Goal: Information Seeking & Learning: Find specific page/section

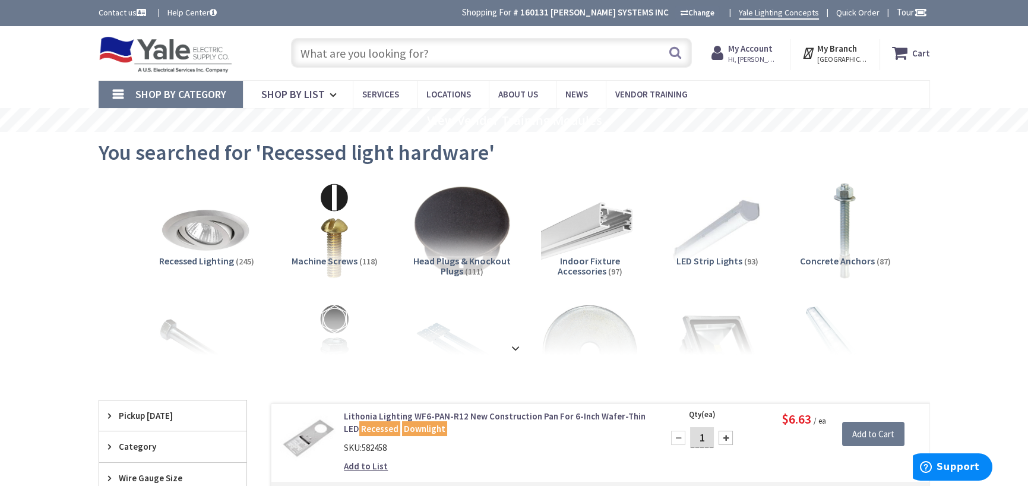
click at [380, 61] on input "text" at bounding box center [491, 53] width 401 height 30
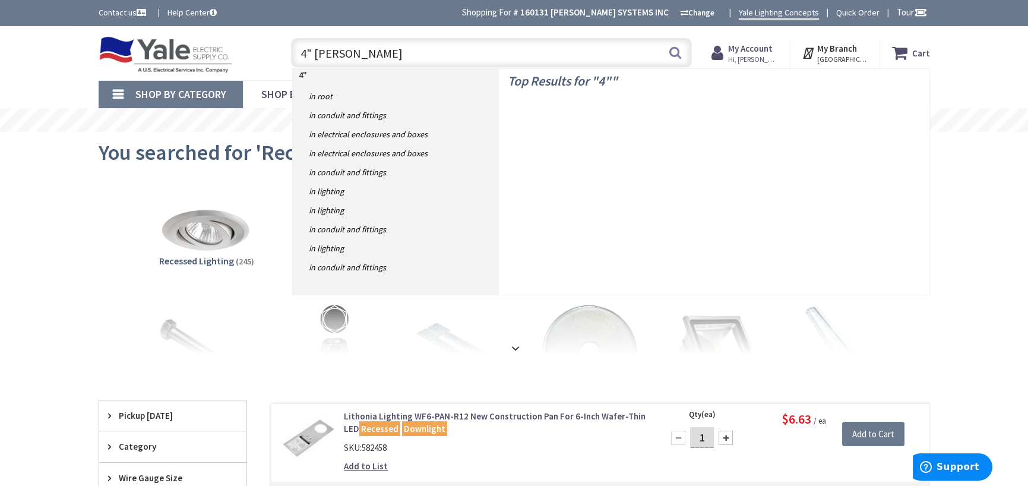
type input "4" j box"
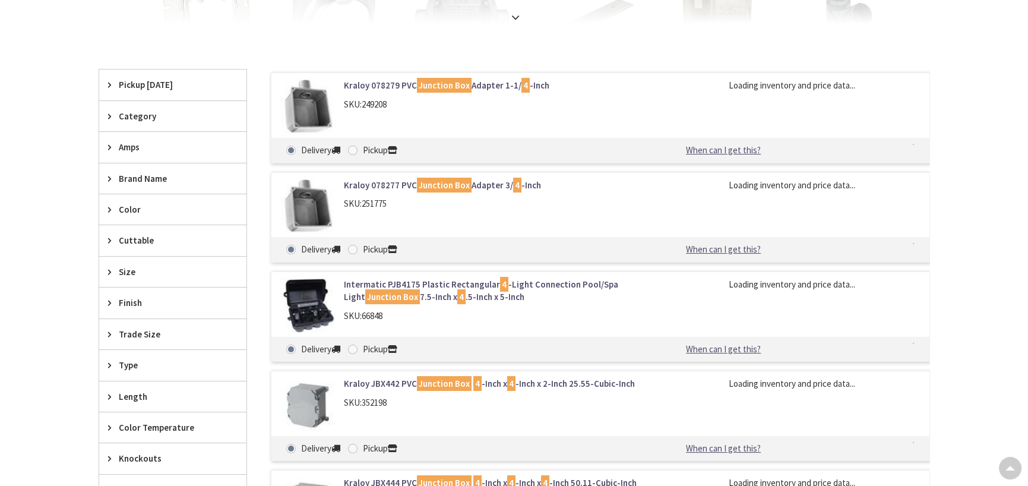
scroll to position [356, 0]
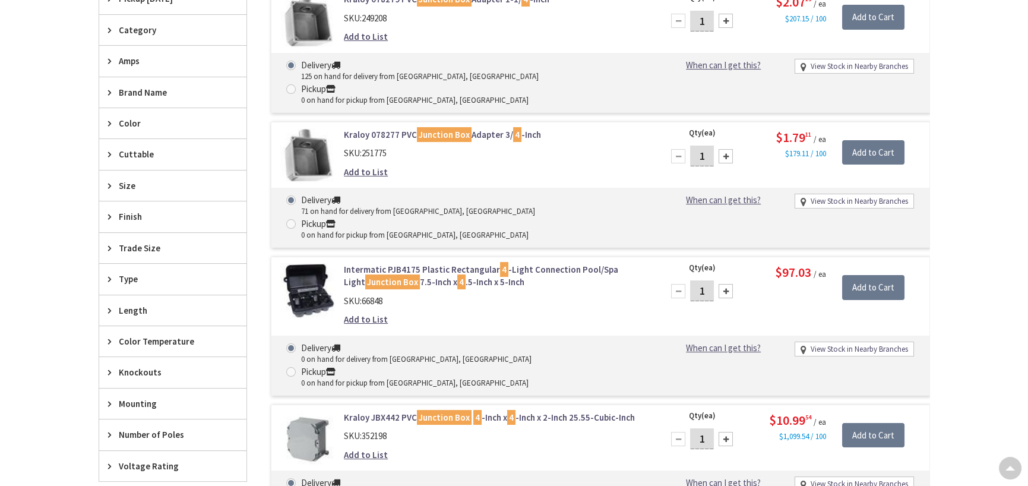
type input "[GEOGRAPHIC_DATA], [GEOGRAPHIC_DATA]"
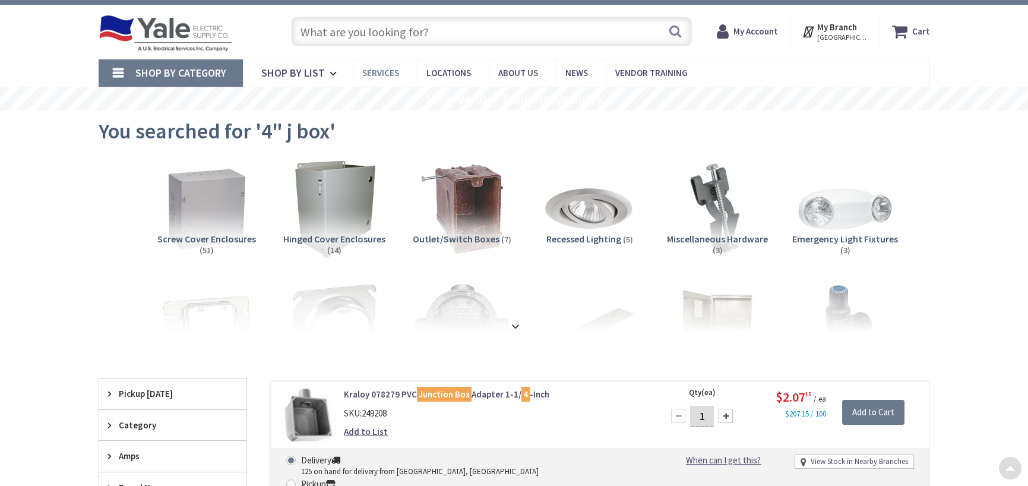
scroll to position [0, 0]
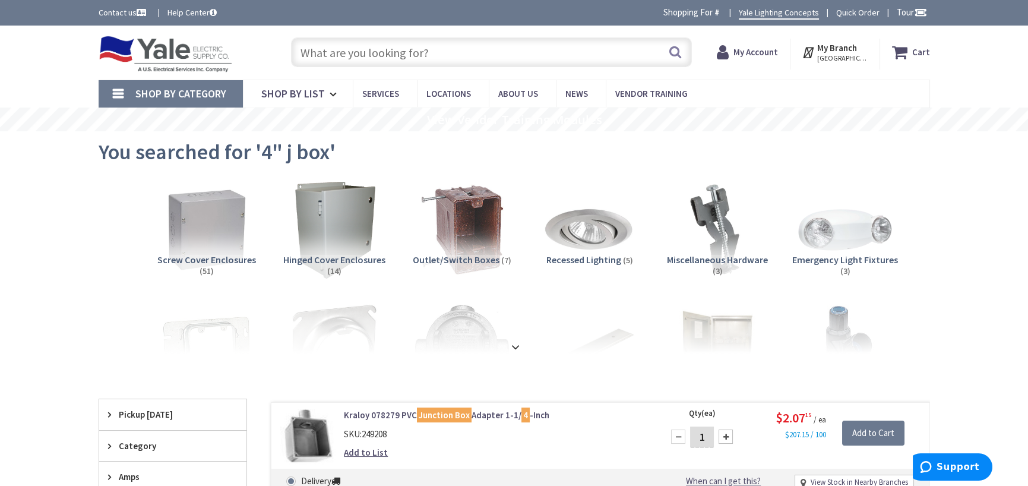
click at [383, 58] on input "text" at bounding box center [491, 52] width 401 height 30
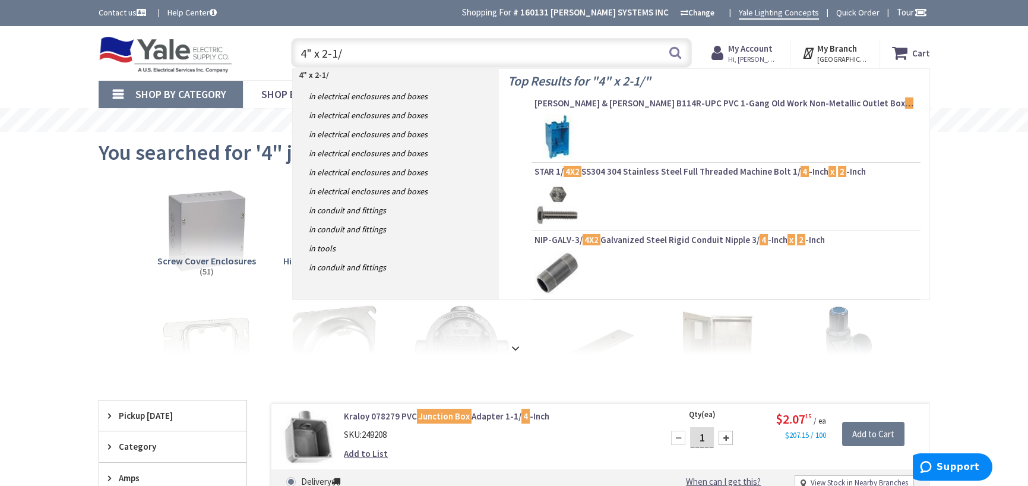
type input "4" x 2-1/8"
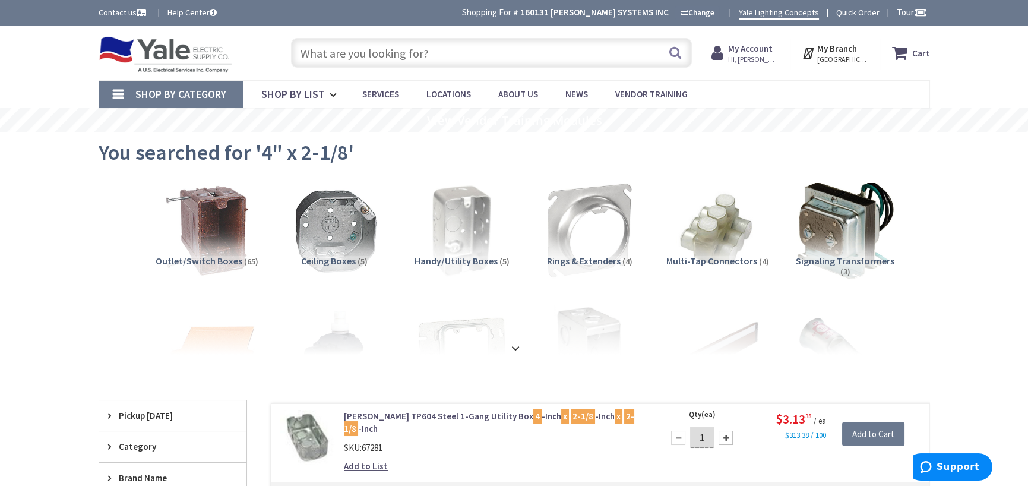
click at [404, 54] on input "text" at bounding box center [491, 53] width 401 height 30
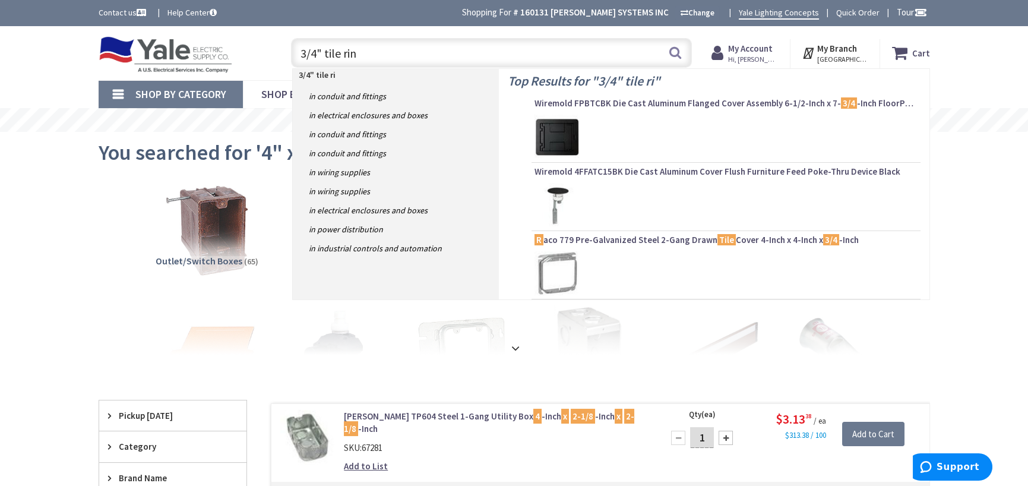
type input "3/4" tile ring"
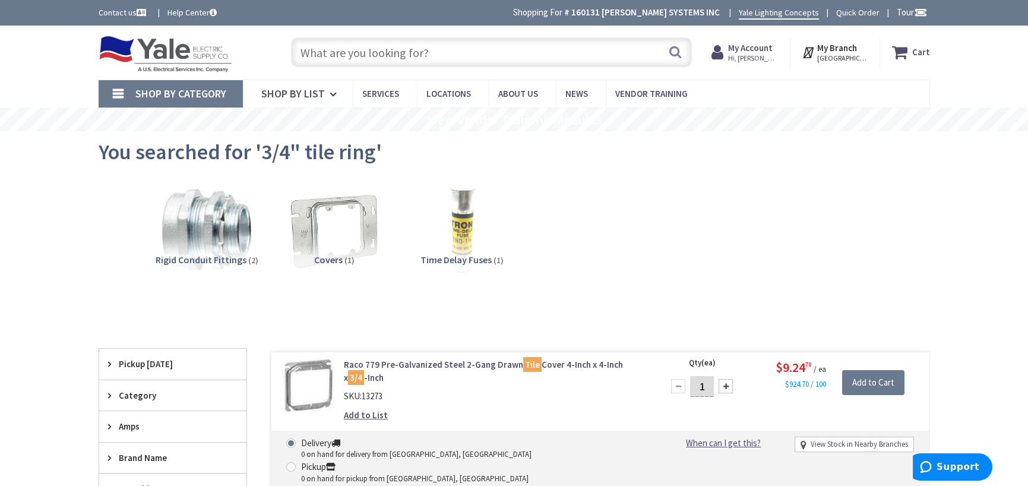
click at [169, 94] on span "Shop By Category" at bounding box center [180, 94] width 91 height 14
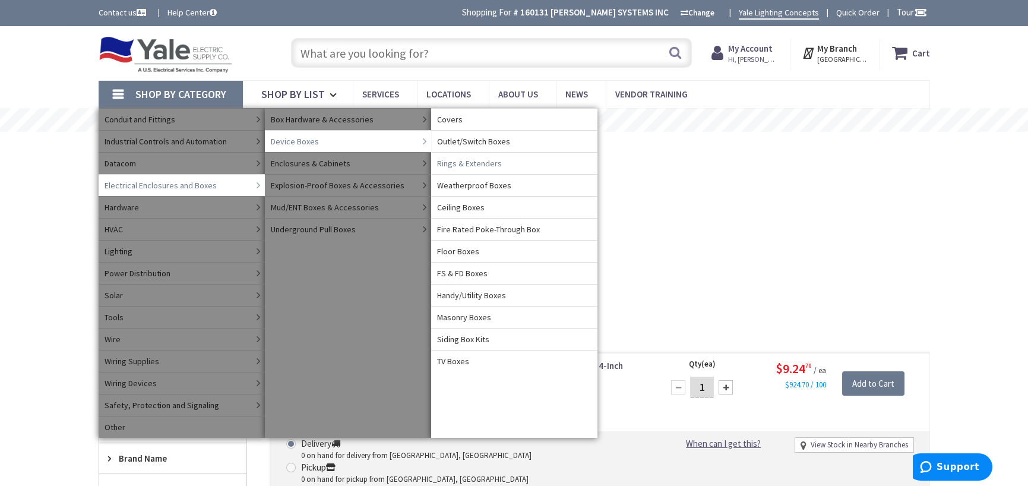
click at [478, 163] on span "Rings & Extenders" at bounding box center [469, 163] width 65 height 12
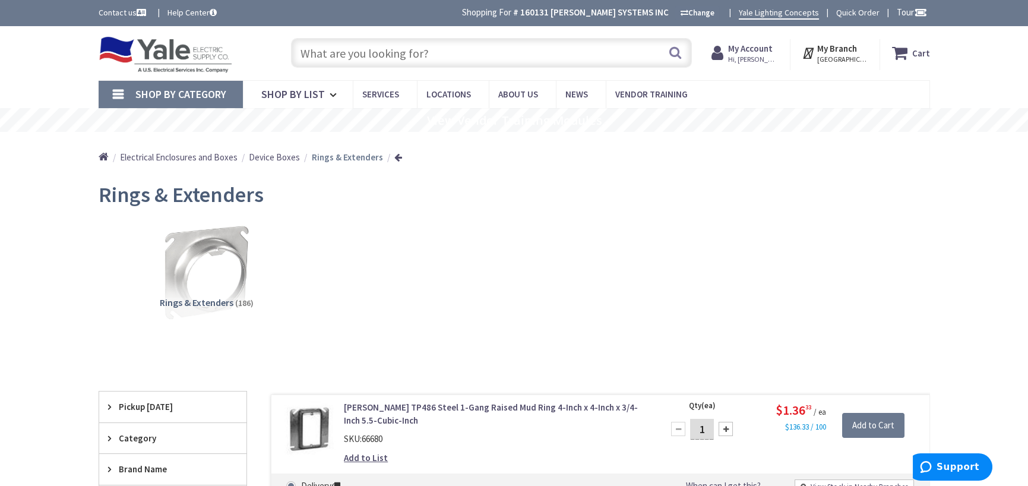
click at [450, 47] on input "text" at bounding box center [491, 53] width 401 height 30
click at [201, 87] on span "Shop By Category" at bounding box center [180, 94] width 91 height 14
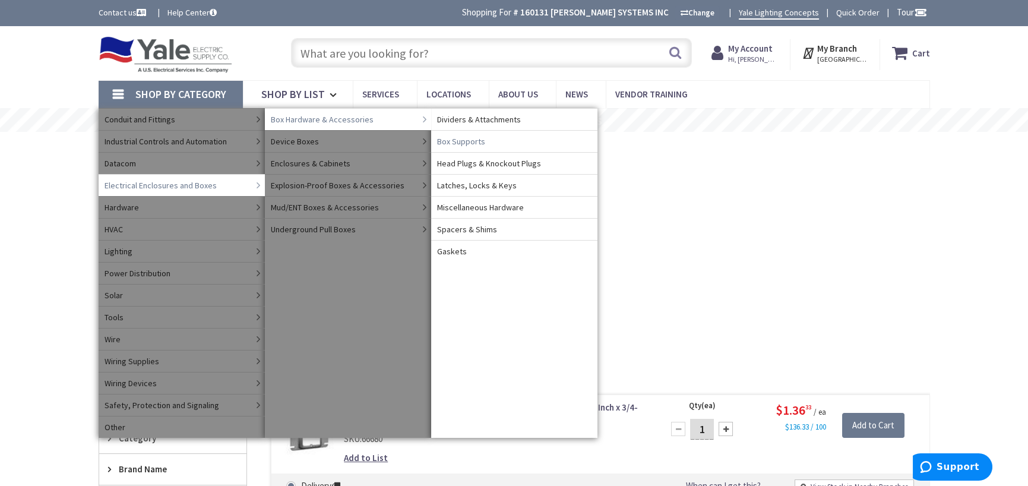
click at [476, 141] on span "Box Supports" at bounding box center [461, 141] width 48 height 12
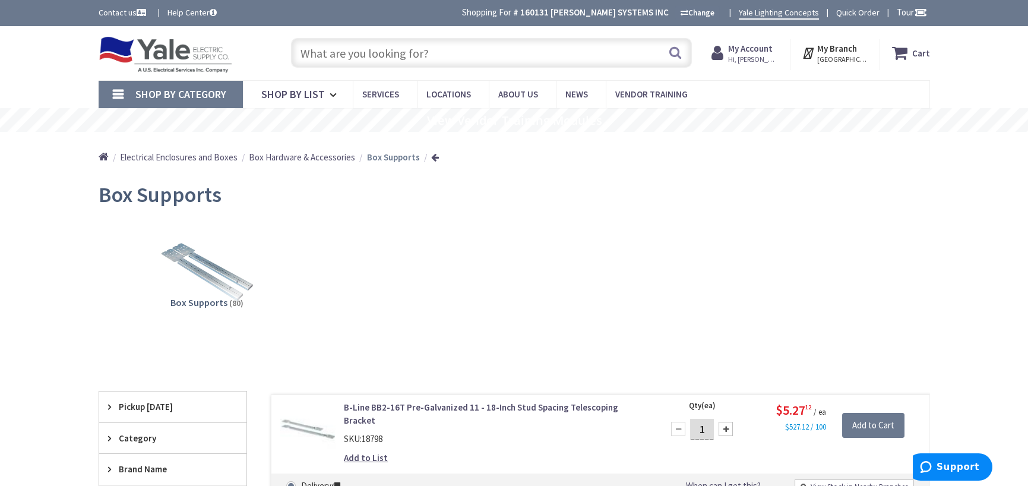
click at [461, 59] on input "text" at bounding box center [491, 53] width 401 height 30
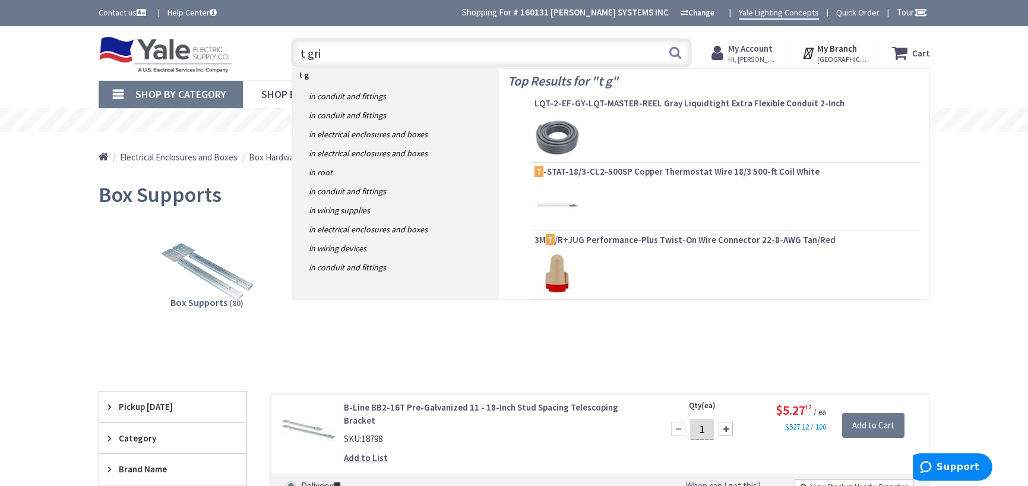
type input "t grid"
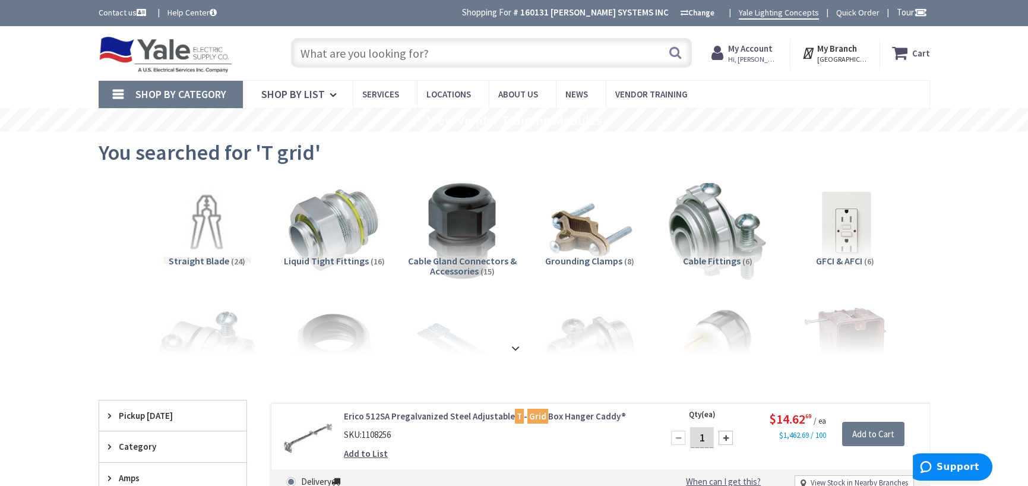
click at [408, 57] on input "text" at bounding box center [491, 53] width 401 height 30
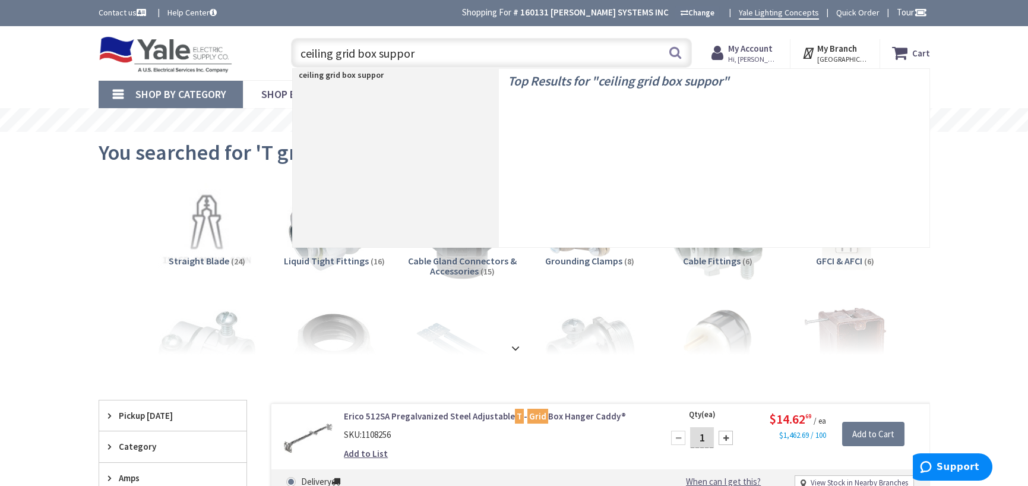
type input "ceiling grid box support"
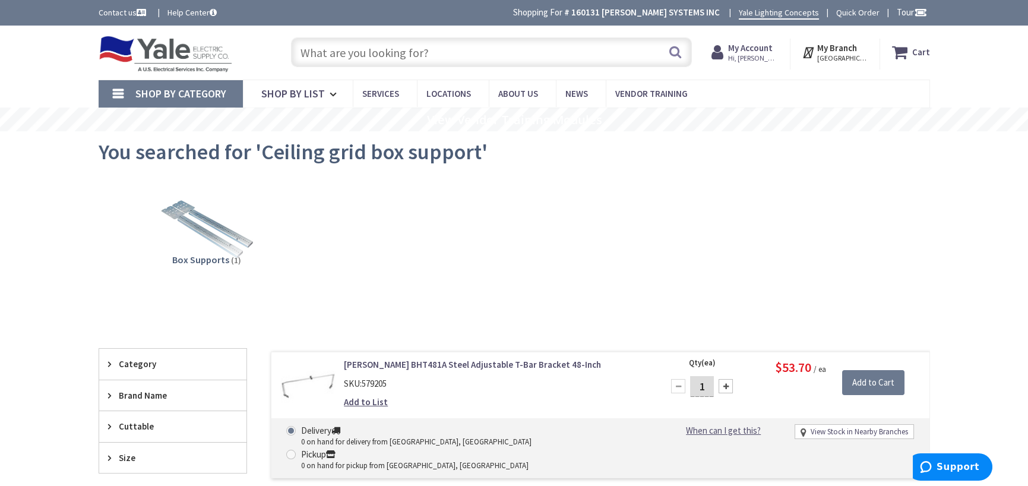
click at [152, 91] on span "Shop By Category" at bounding box center [180, 94] width 91 height 14
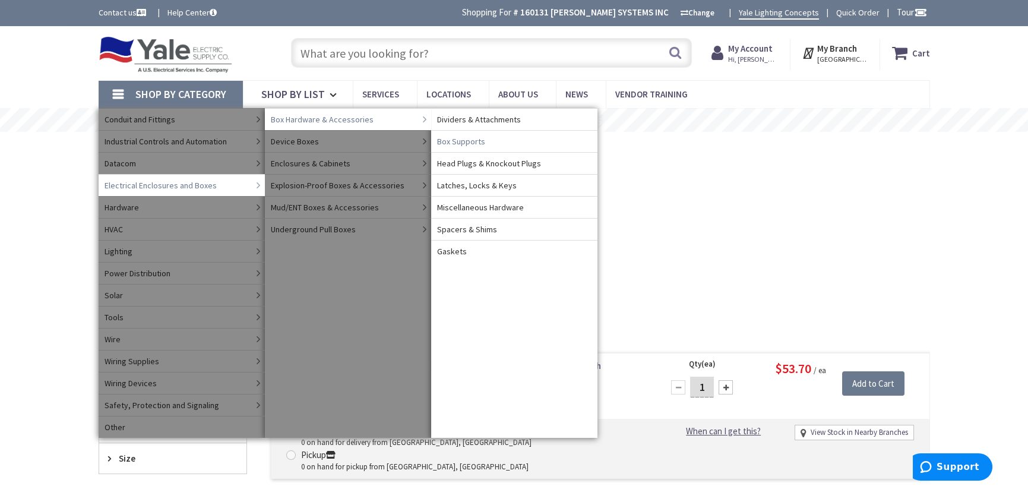
click at [473, 141] on span "Box Supports" at bounding box center [461, 141] width 48 height 12
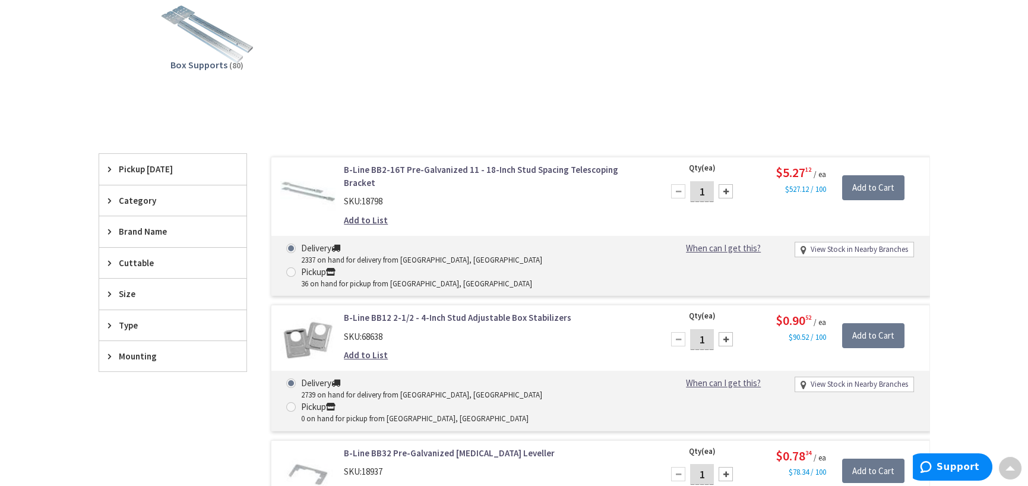
click at [121, 210] on div "Category" at bounding box center [172, 200] width 147 height 30
click at [125, 357] on span "Type" at bounding box center [167, 363] width 97 height 12
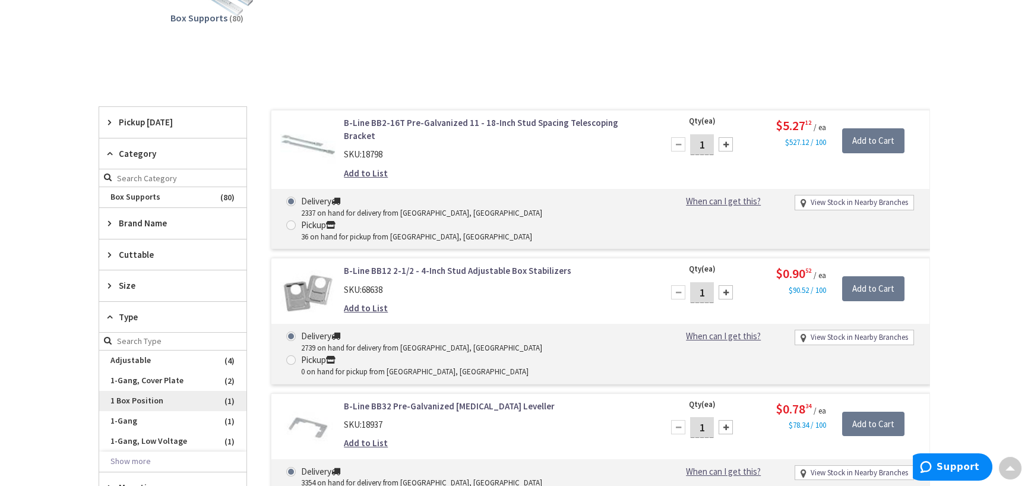
scroll to position [356, 0]
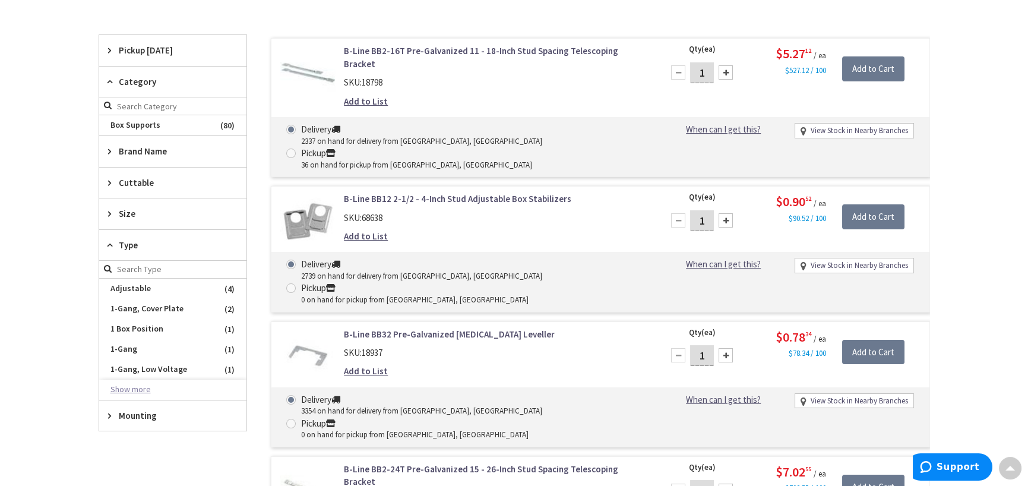
click at [133, 388] on button "Show more" at bounding box center [172, 389] width 147 height 20
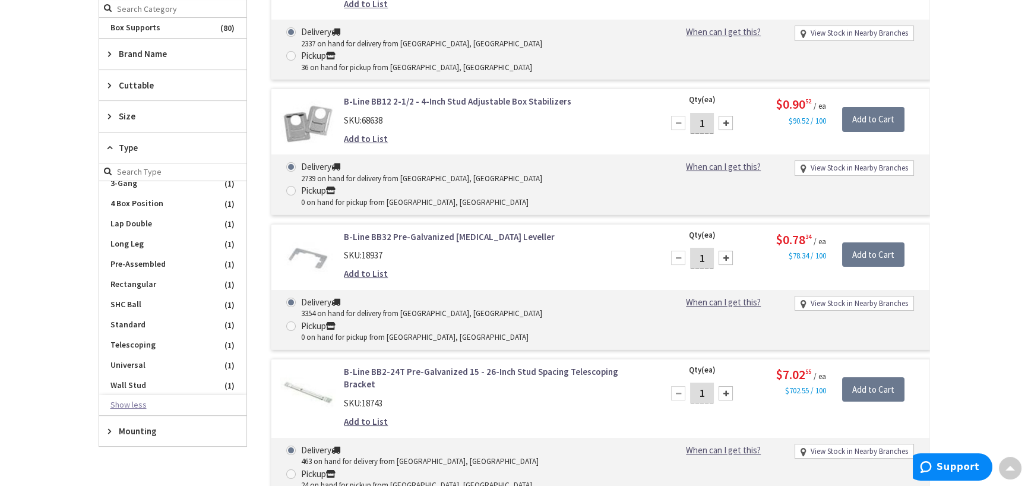
scroll to position [475, 0]
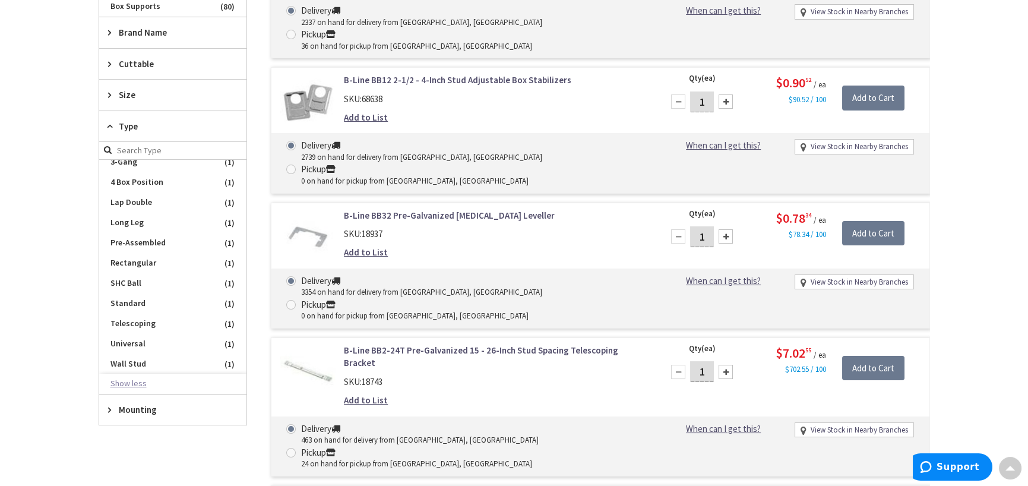
click at [134, 381] on button "Show less" at bounding box center [172, 383] width 147 height 20
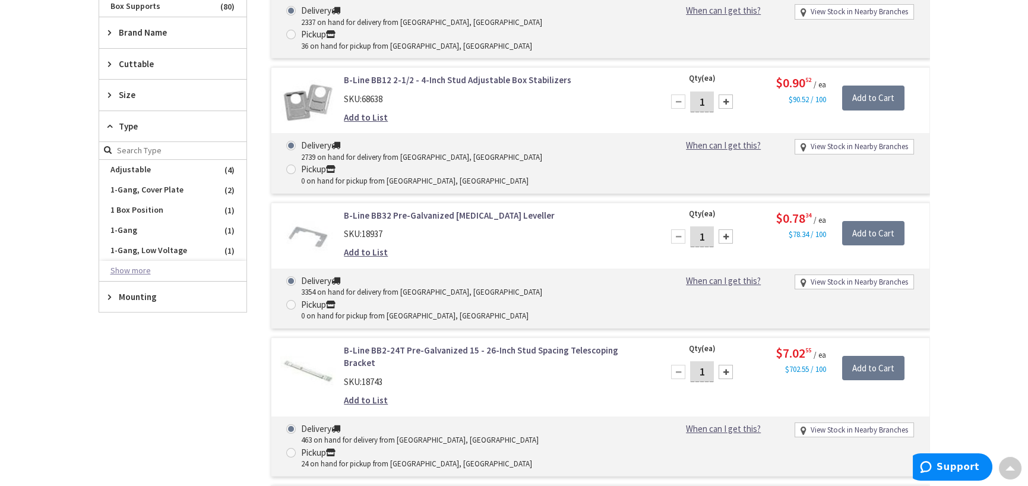
scroll to position [0, 0]
click at [142, 271] on button "Show more" at bounding box center [172, 271] width 147 height 20
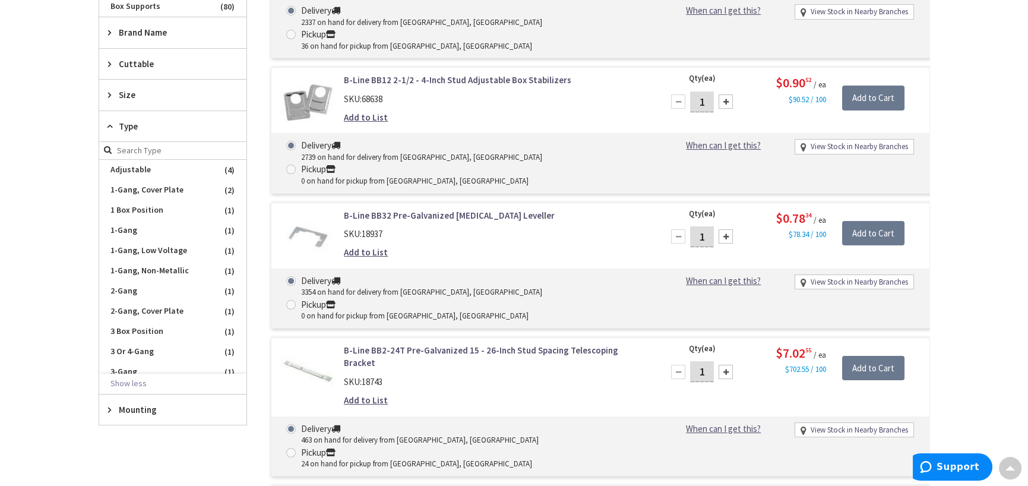
click at [122, 382] on button "Show less" at bounding box center [172, 383] width 147 height 20
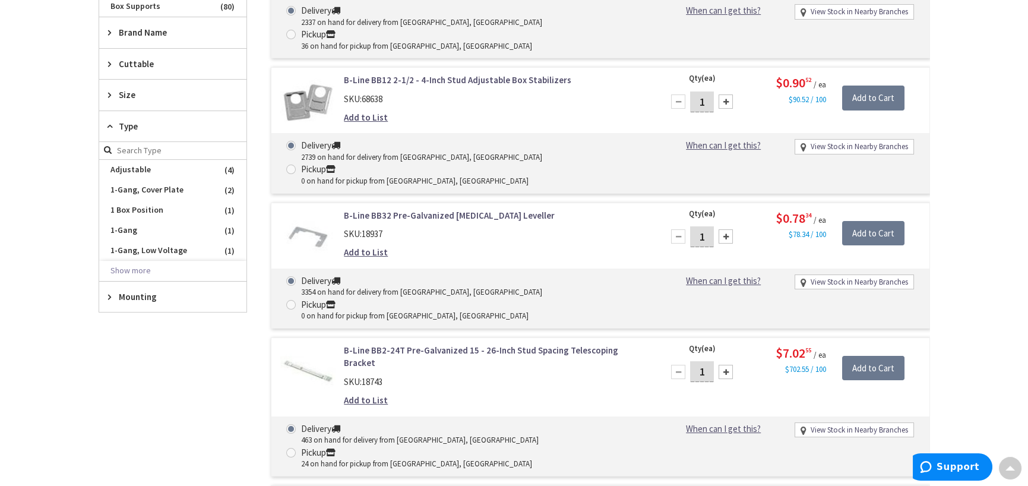
click at [129, 296] on span "Mounting" at bounding box center [167, 296] width 97 height 12
click at [129, 438] on button "Show more" at bounding box center [172, 441] width 147 height 20
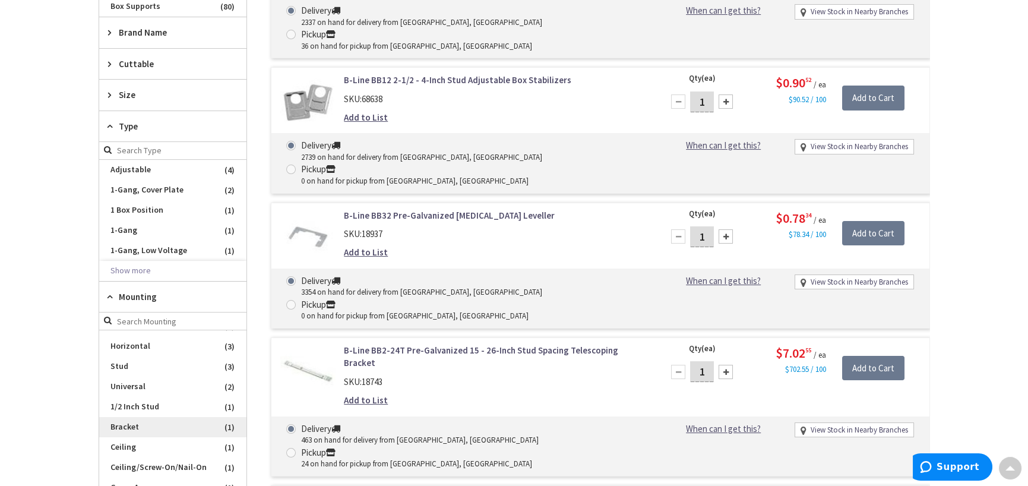
scroll to position [101, 0]
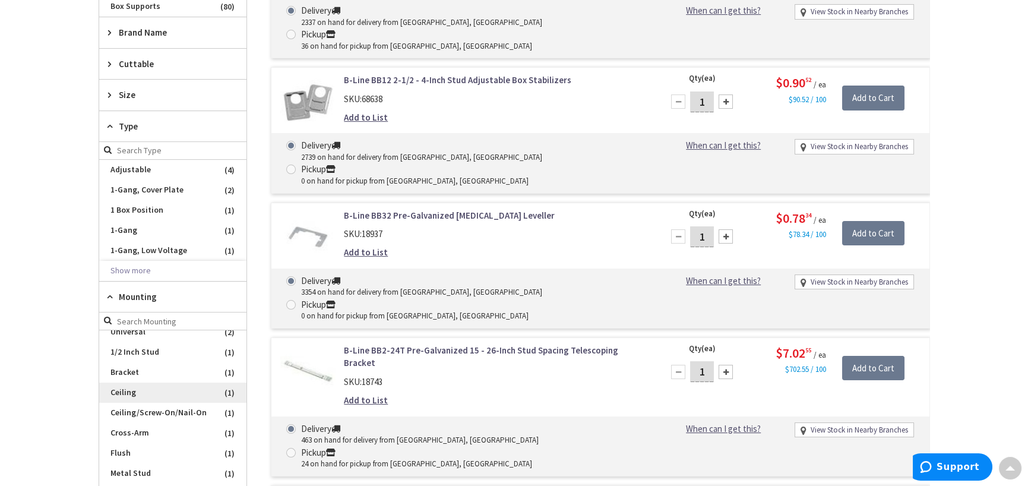
click at [140, 382] on span "Ceiling" at bounding box center [172, 392] width 147 height 20
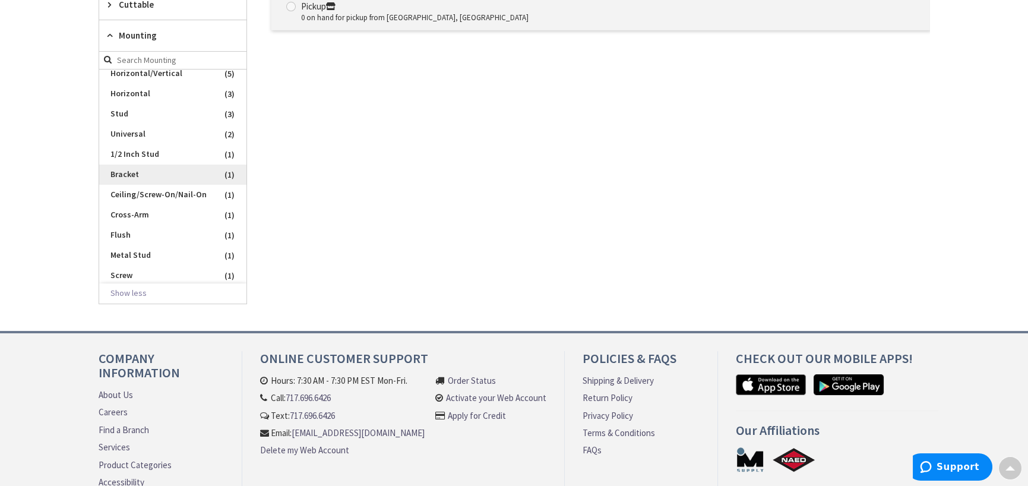
scroll to position [0, 0]
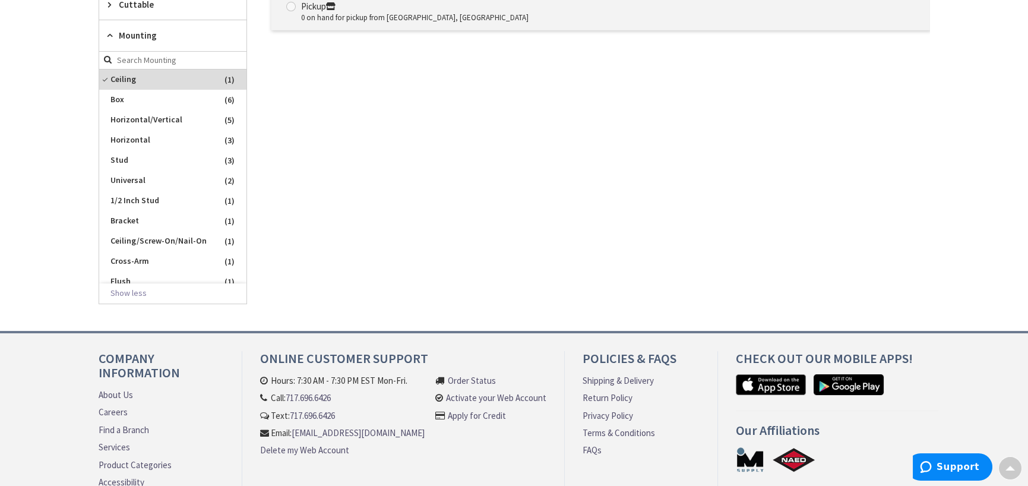
click at [147, 75] on span "Ceiling" at bounding box center [172, 79] width 147 height 20
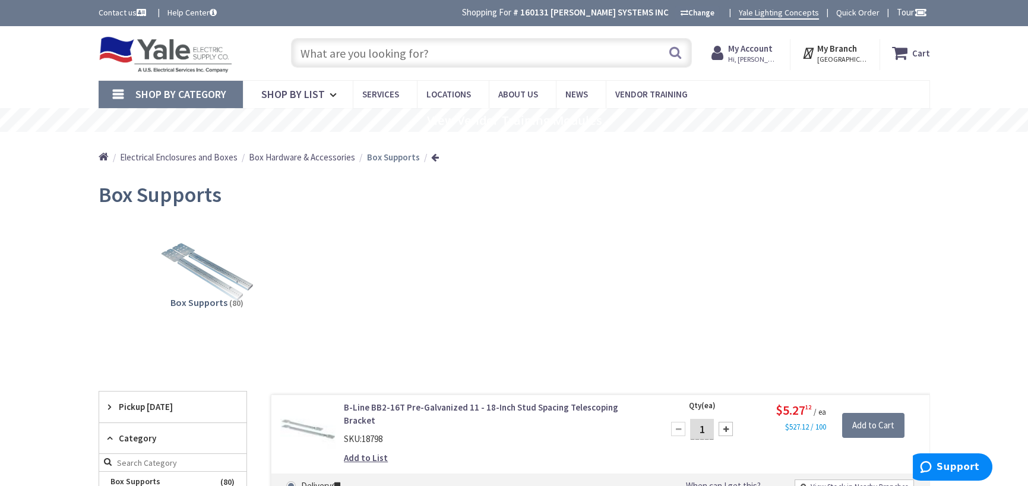
click at [423, 55] on input "text" at bounding box center [491, 53] width 401 height 30
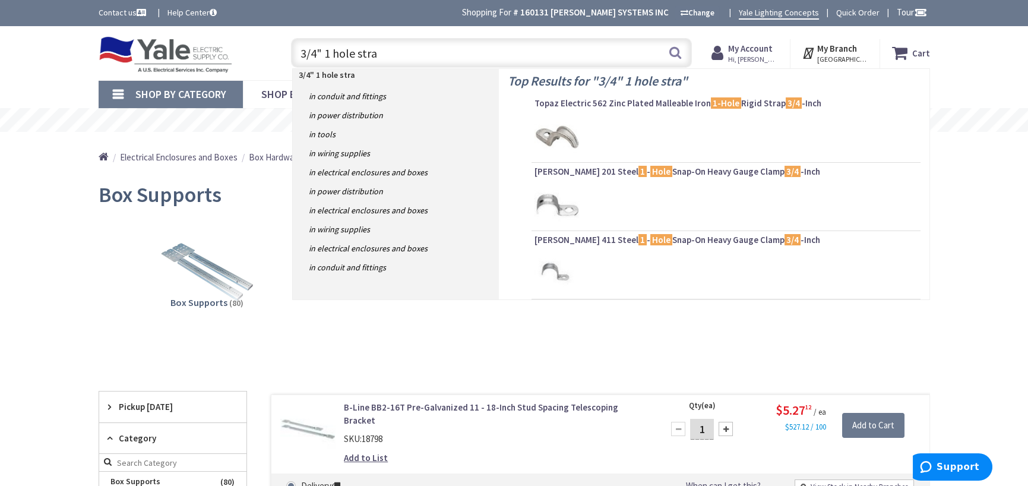
type input "3/4" 1 hole strap"
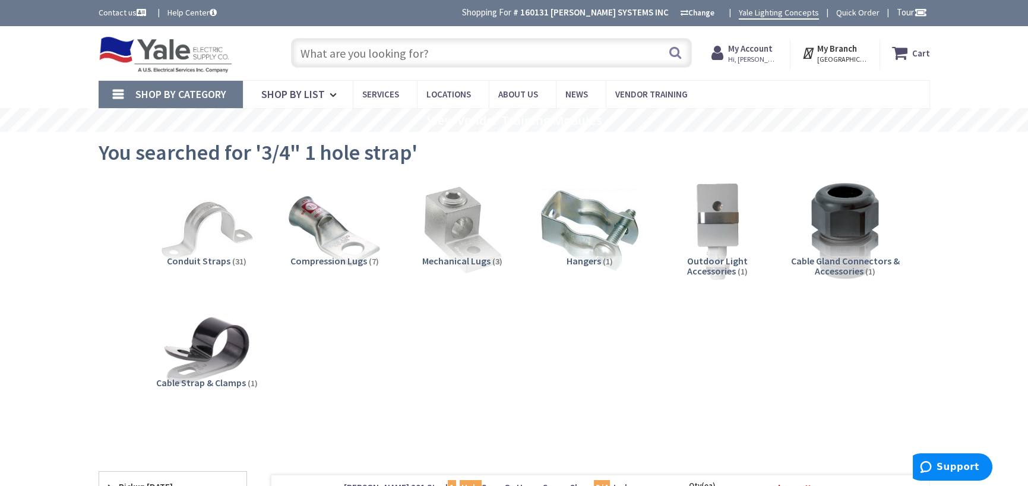
click at [398, 43] on input "text" at bounding box center [491, 53] width 401 height 30
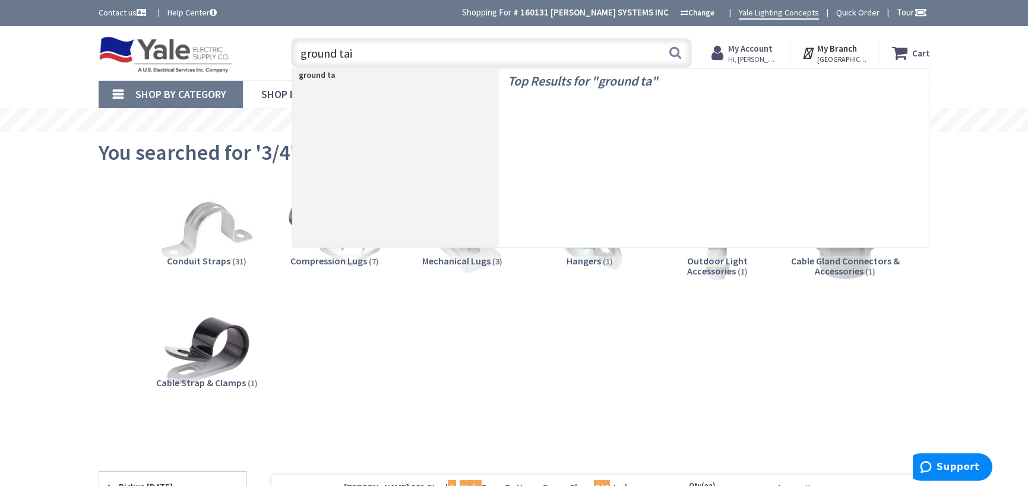
type input "ground tail"
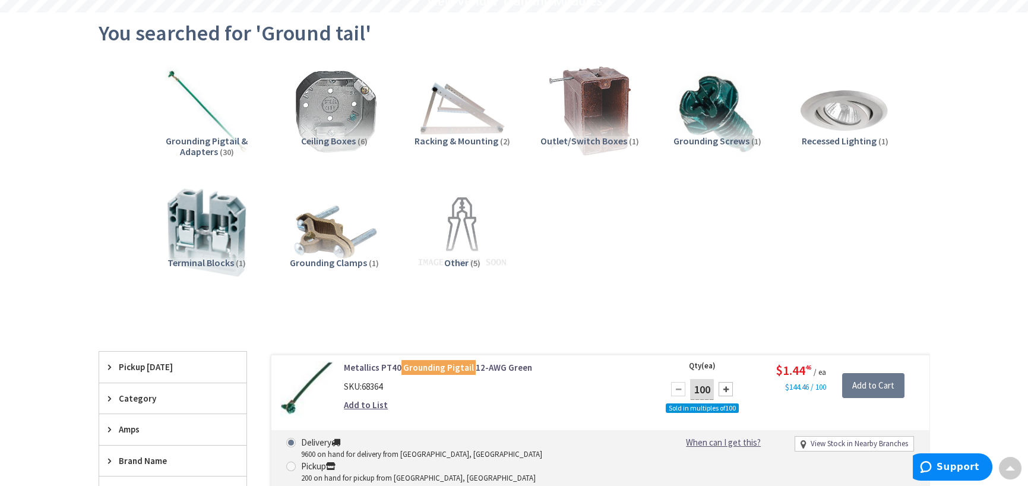
click at [213, 141] on span "Grounding Pigtail & Adapters" at bounding box center [207, 146] width 82 height 23
